Goal: Information Seeking & Learning: Learn about a topic

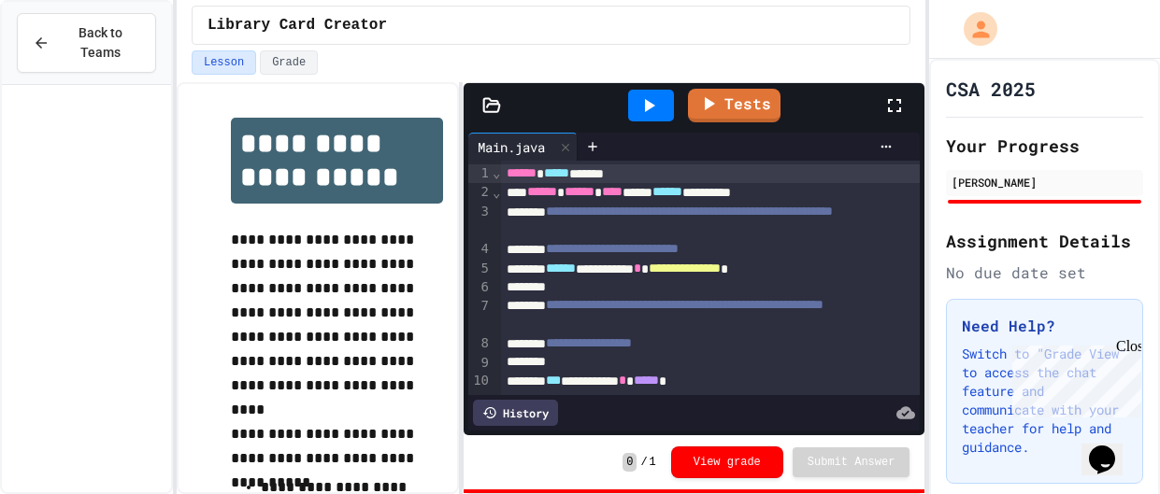
scroll to position [530, 0]
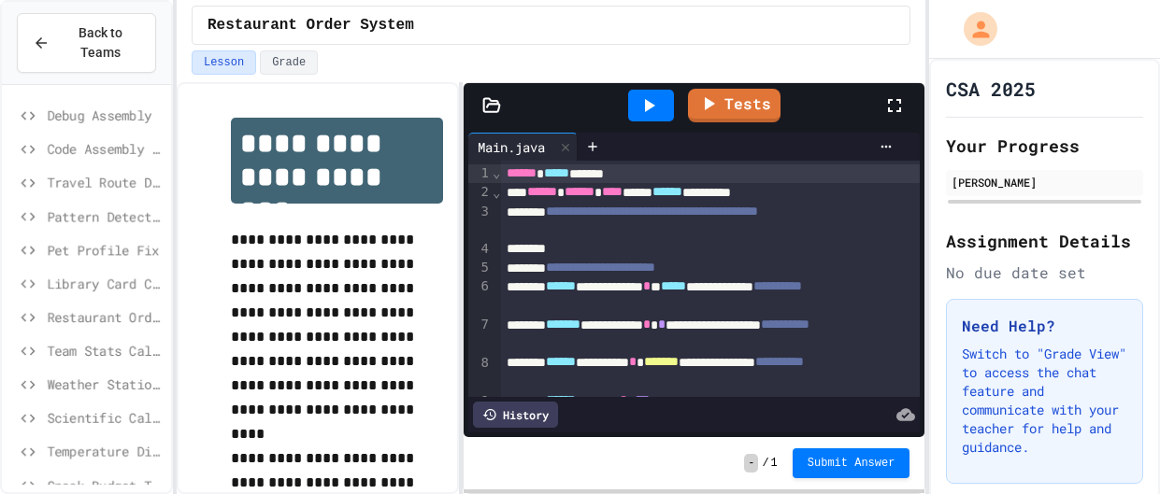
scroll to position [86, 0]
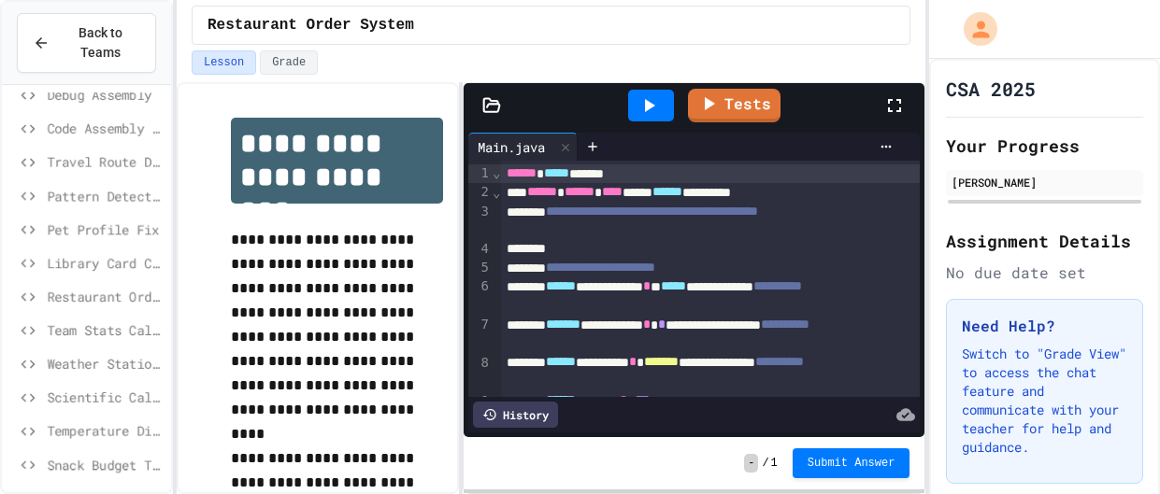
click at [113, 297] on span "Restaurant Order System" at bounding box center [105, 297] width 117 height 20
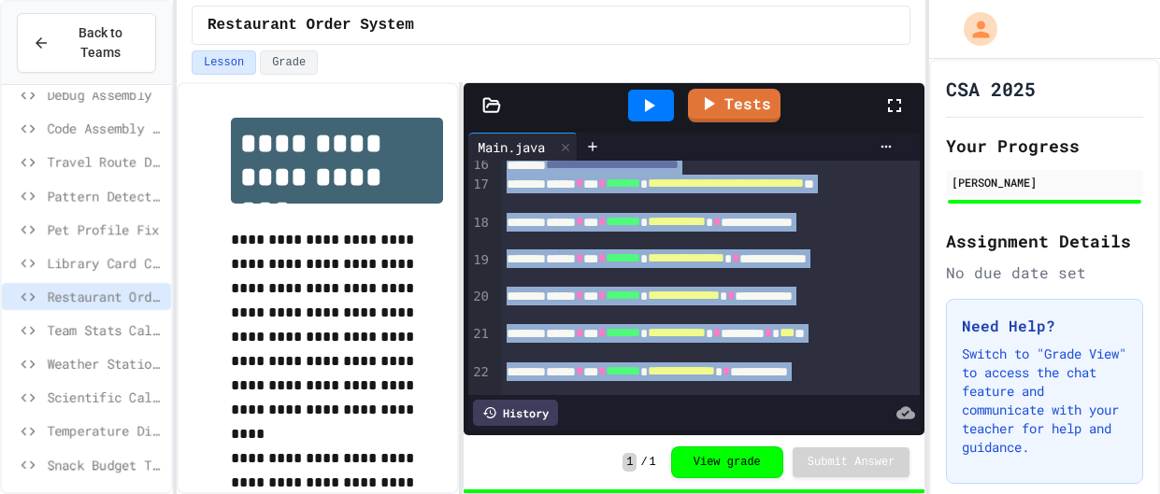
scroll to position [508, 0]
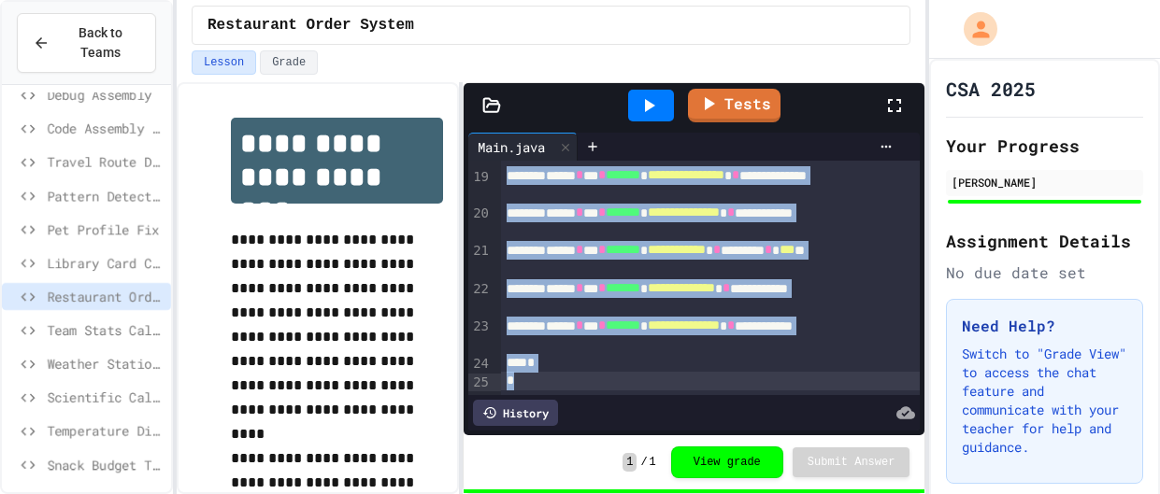
drag, startPoint x: 507, startPoint y: 176, endPoint x: 916, endPoint y: 465, distance: 501.6
click at [916, 465] on div "**********" at bounding box center [694, 288] width 461 height 410
copy div "**********"
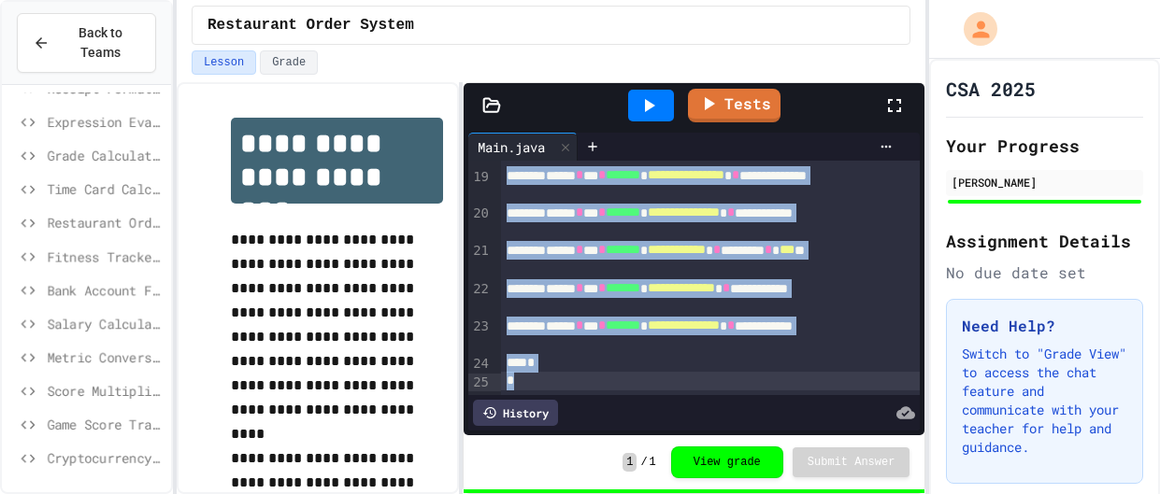
click at [98, 230] on span "Restaurant Order System" at bounding box center [105, 223] width 117 height 20
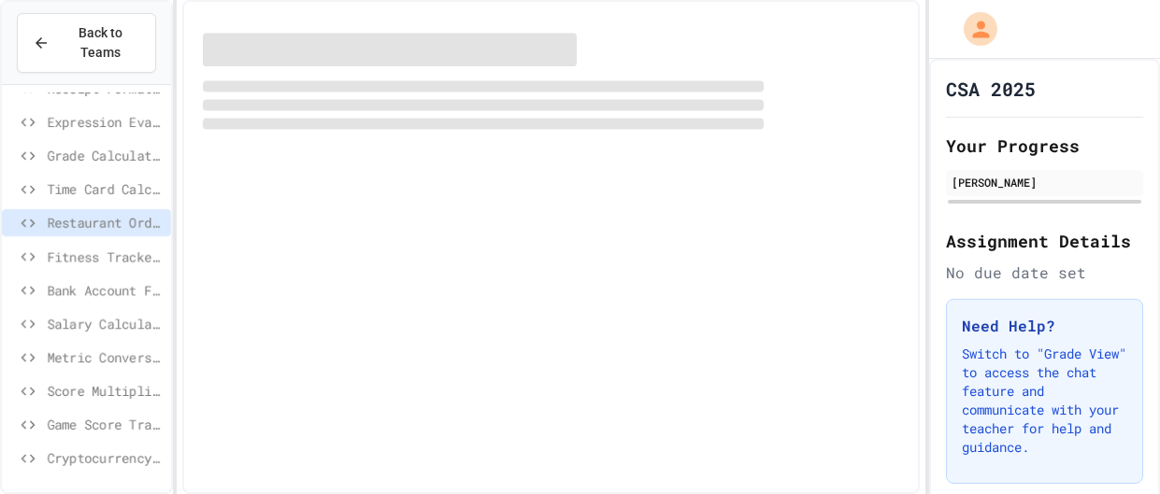
scroll to position [515, 0]
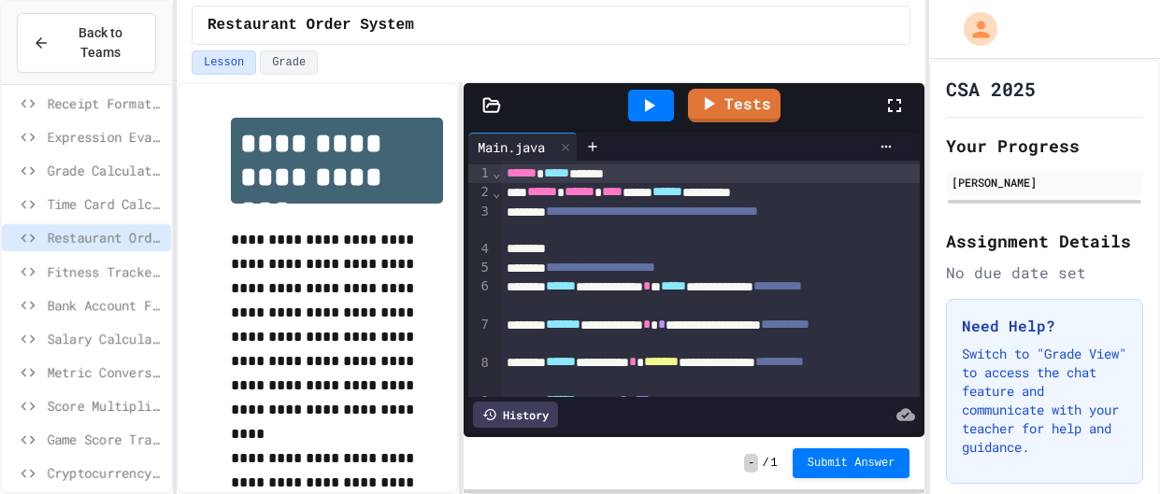
click at [665, 278] on div "**********" at bounding box center [710, 297] width 419 height 38
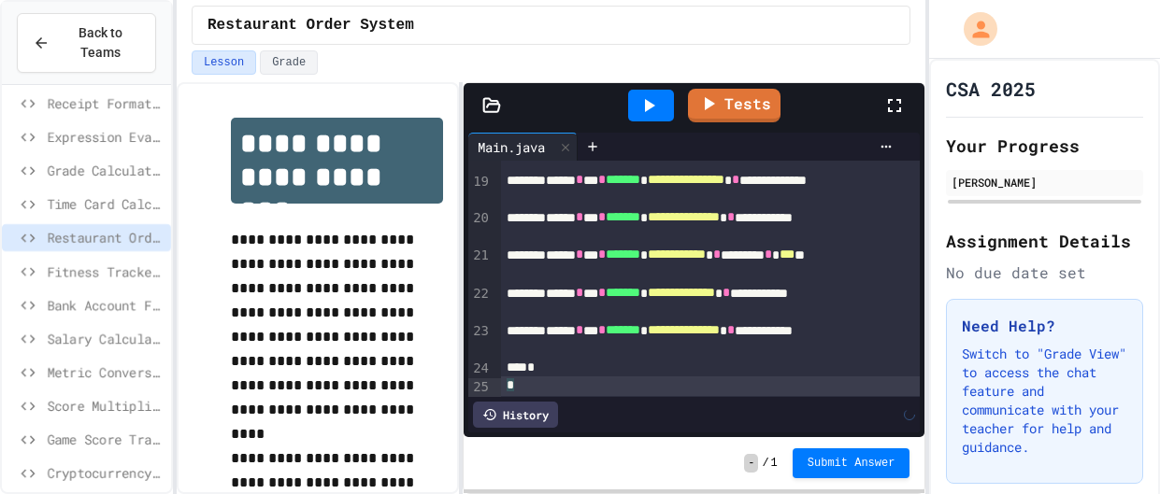
scroll to position [507, 0]
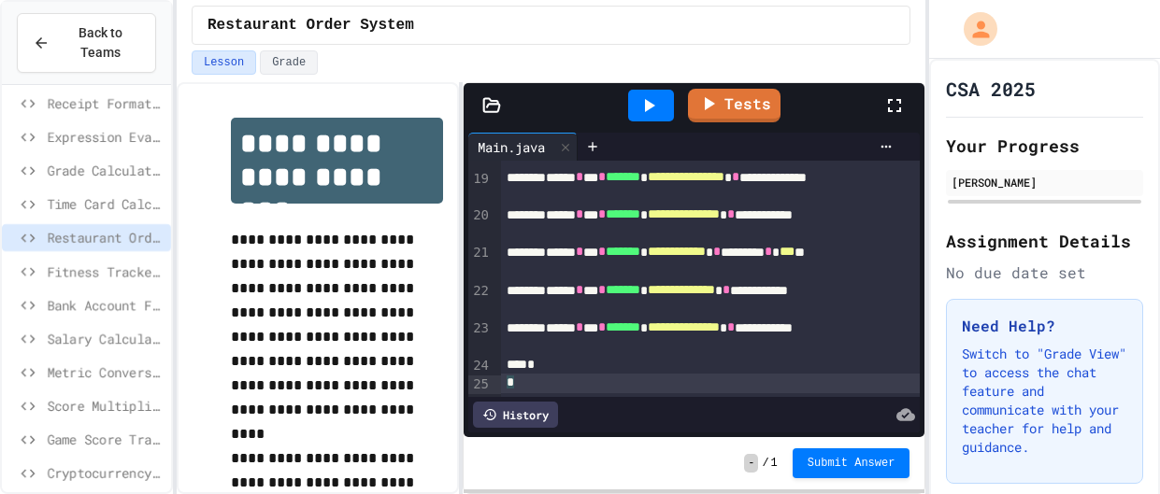
click at [649, 98] on icon at bounding box center [648, 105] width 22 height 22
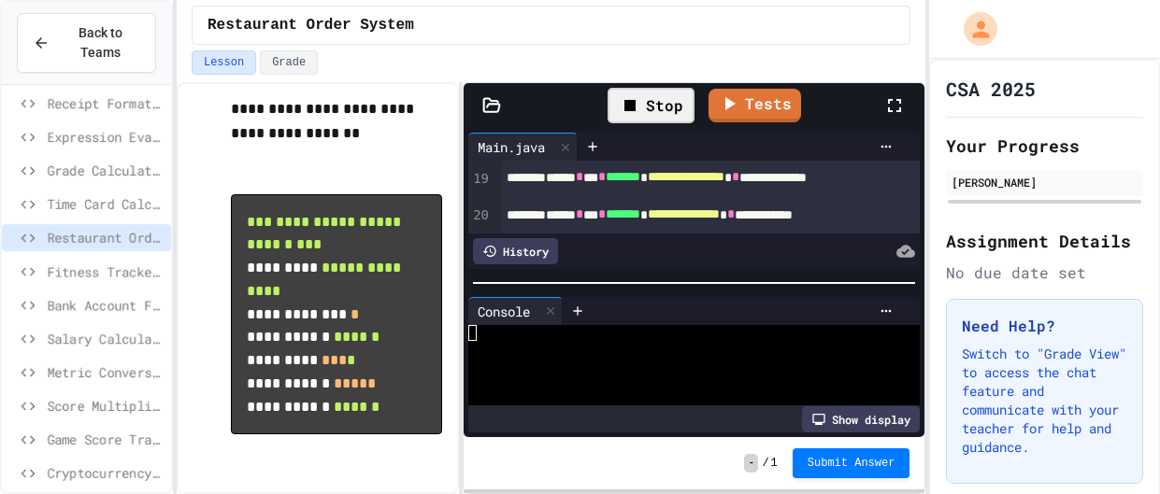
scroll to position [48, 0]
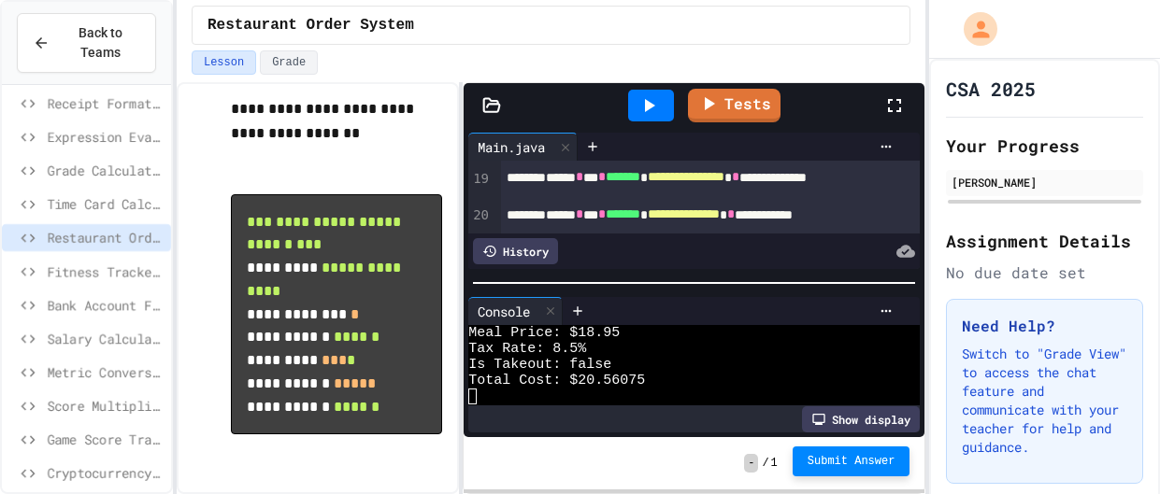
click at [823, 465] on span "Submit Answer" at bounding box center [852, 461] width 88 height 15
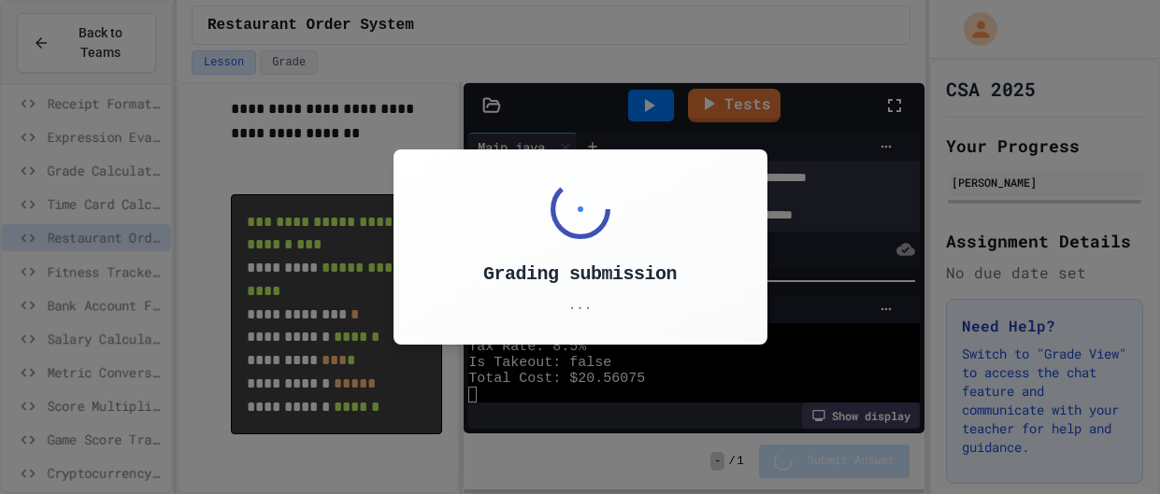
scroll to position [64, 0]
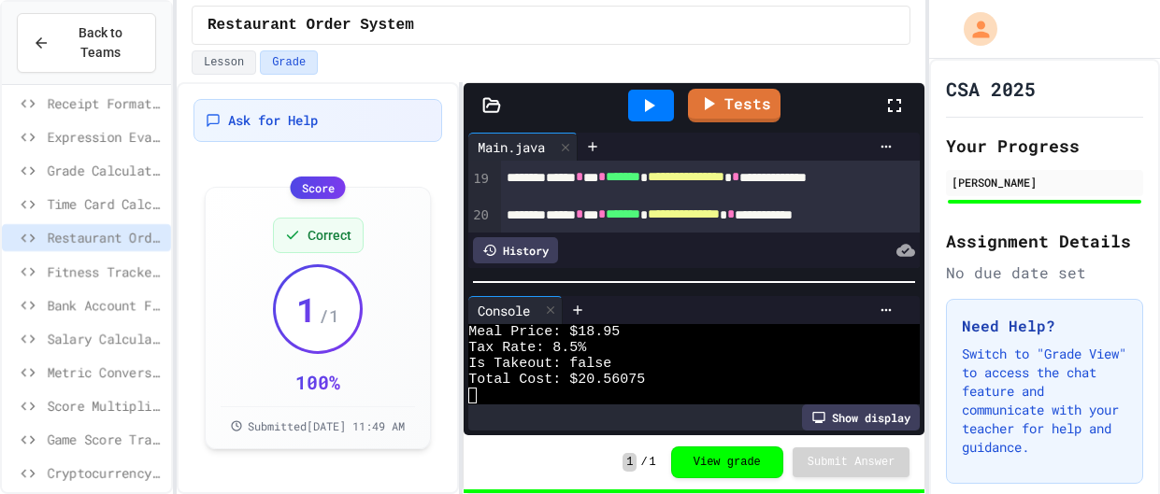
scroll to position [530, 0]
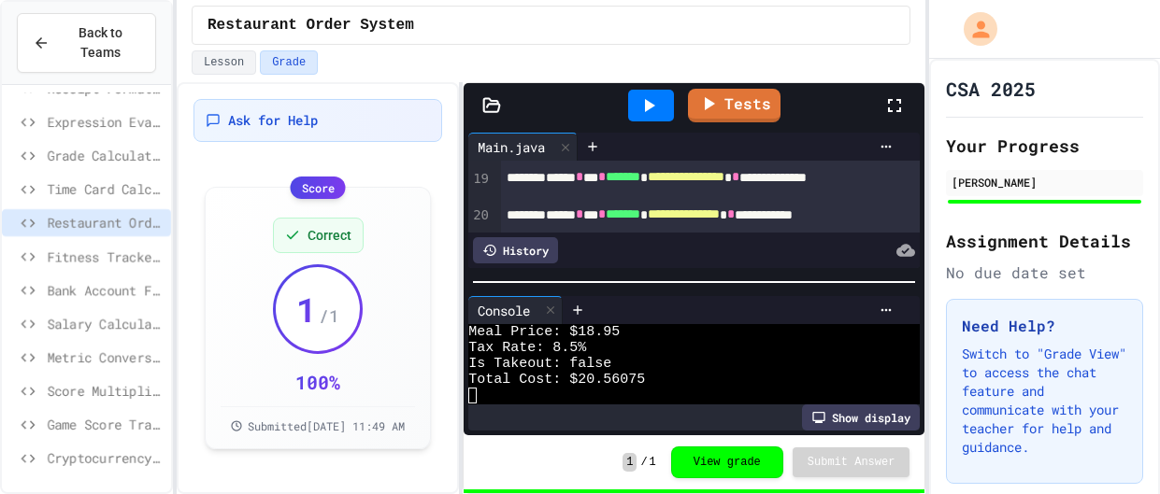
click at [122, 416] on span "Game Score Tracker" at bounding box center [105, 425] width 117 height 20
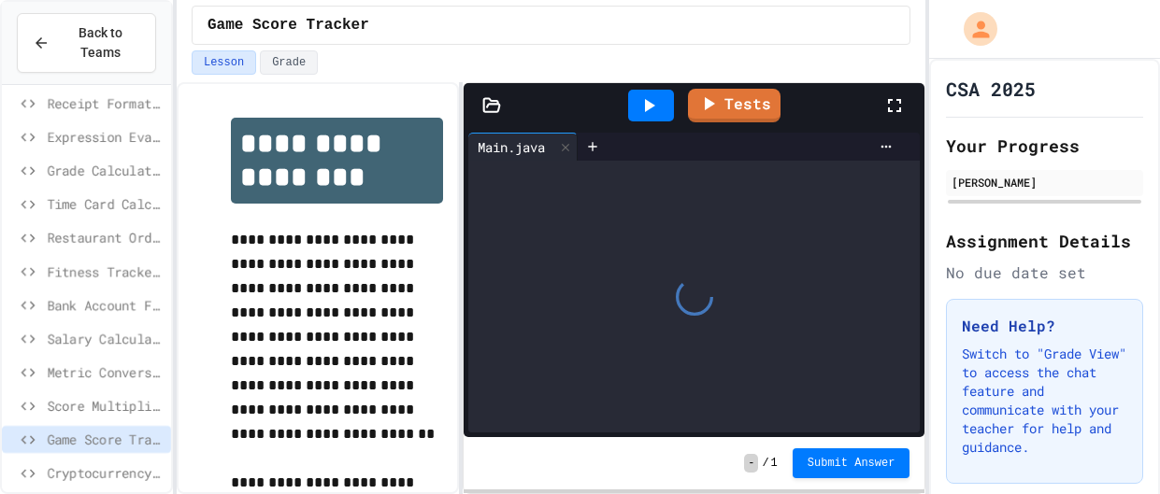
scroll to position [953, 0]
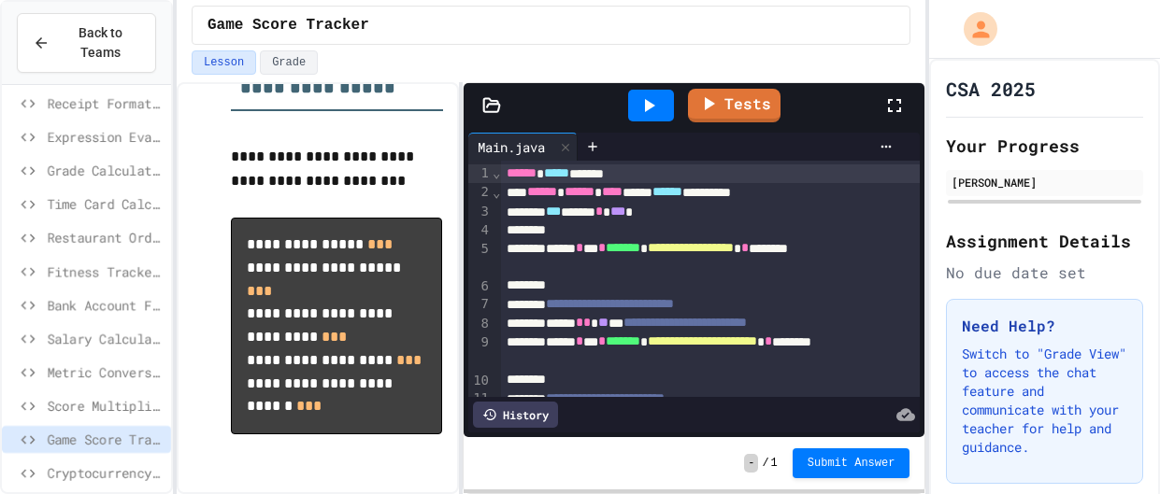
click at [121, 264] on span "Fitness Tracker Debugger" at bounding box center [105, 272] width 117 height 20
